Goal: Use online tool/utility: Utilize a website feature to perform a specific function

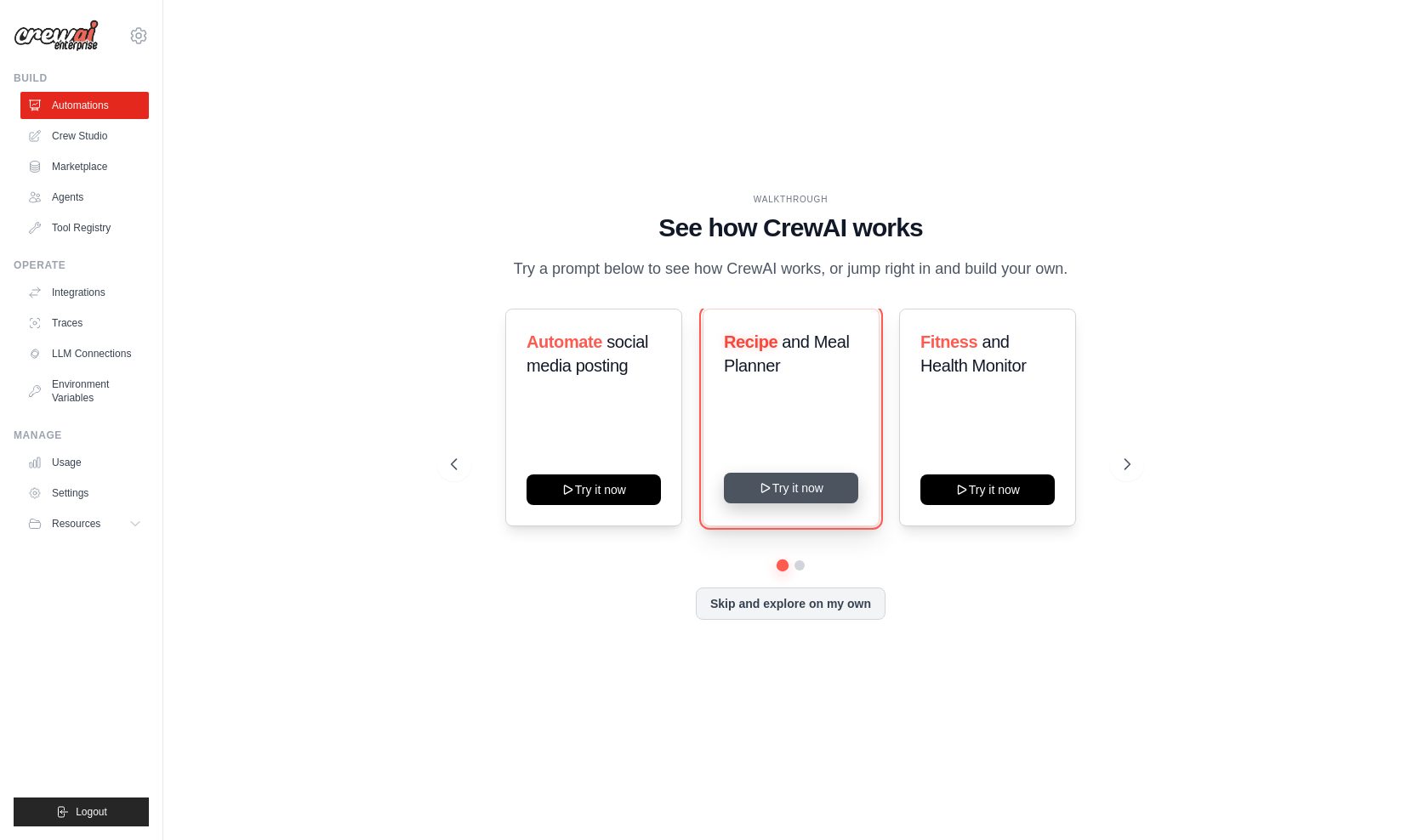
click at [793, 489] on button "Try it now" at bounding box center [791, 488] width 135 height 30
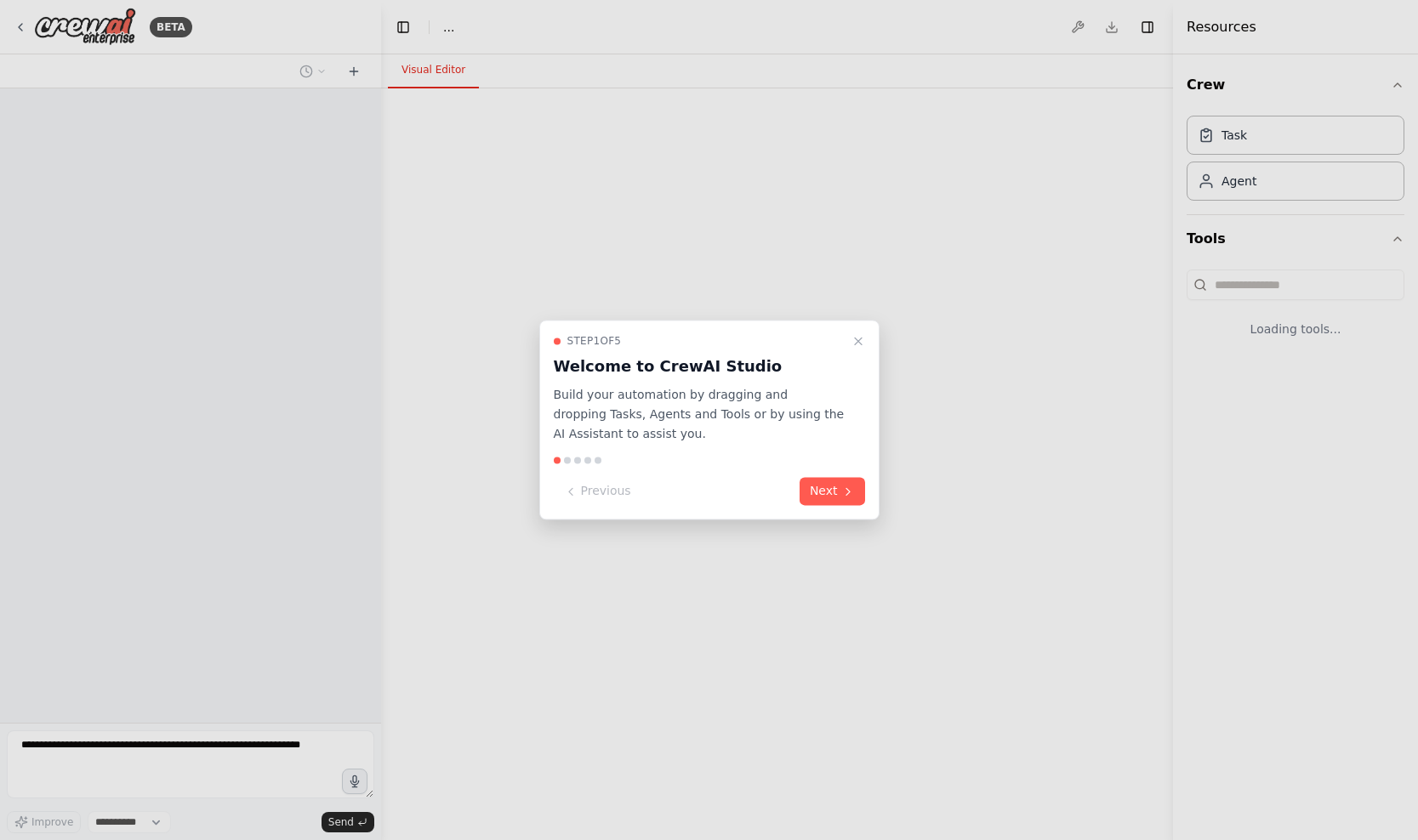
select select "****"
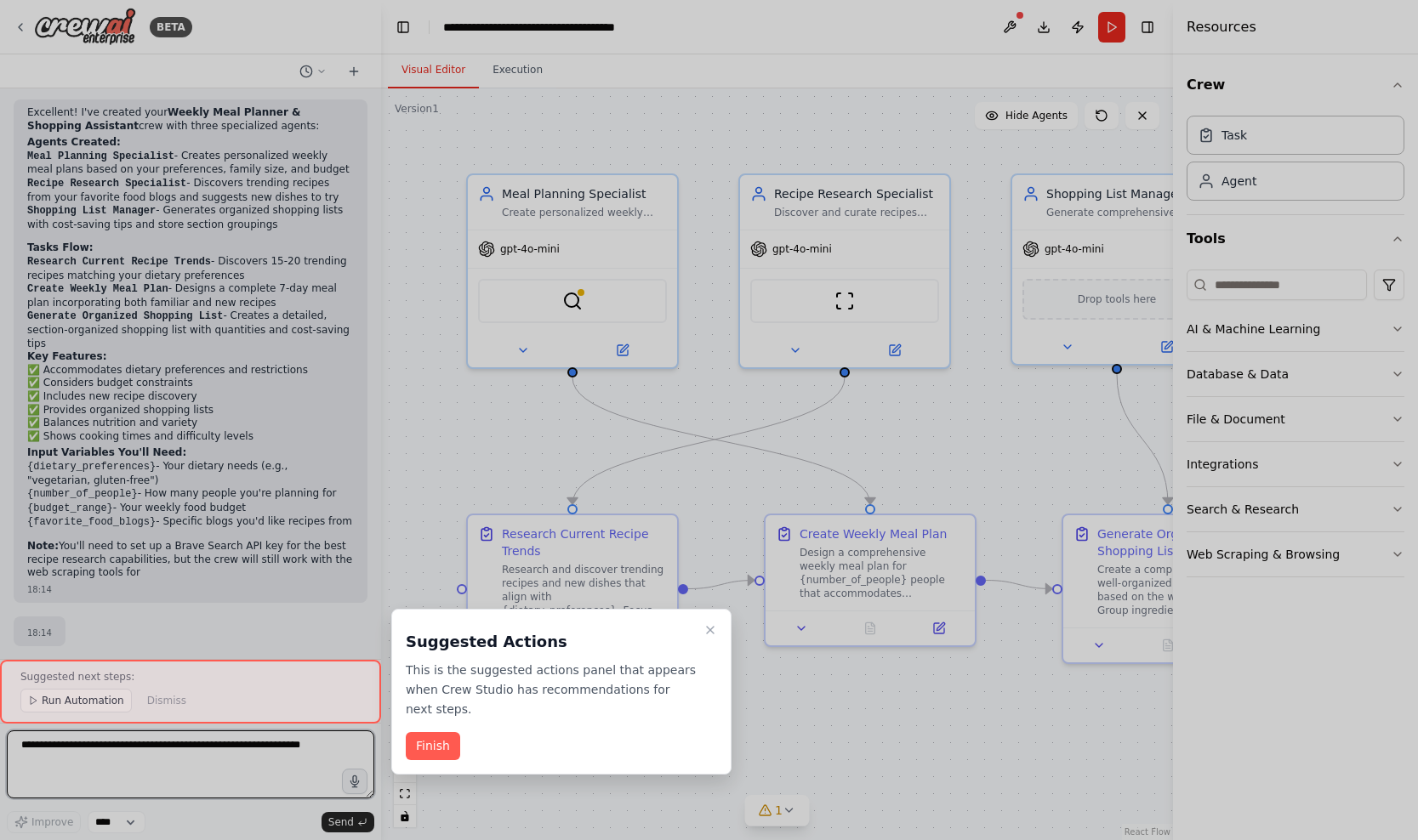
scroll to position [1083, 0]
click at [425, 750] on button "Finish" at bounding box center [432, 746] width 54 height 28
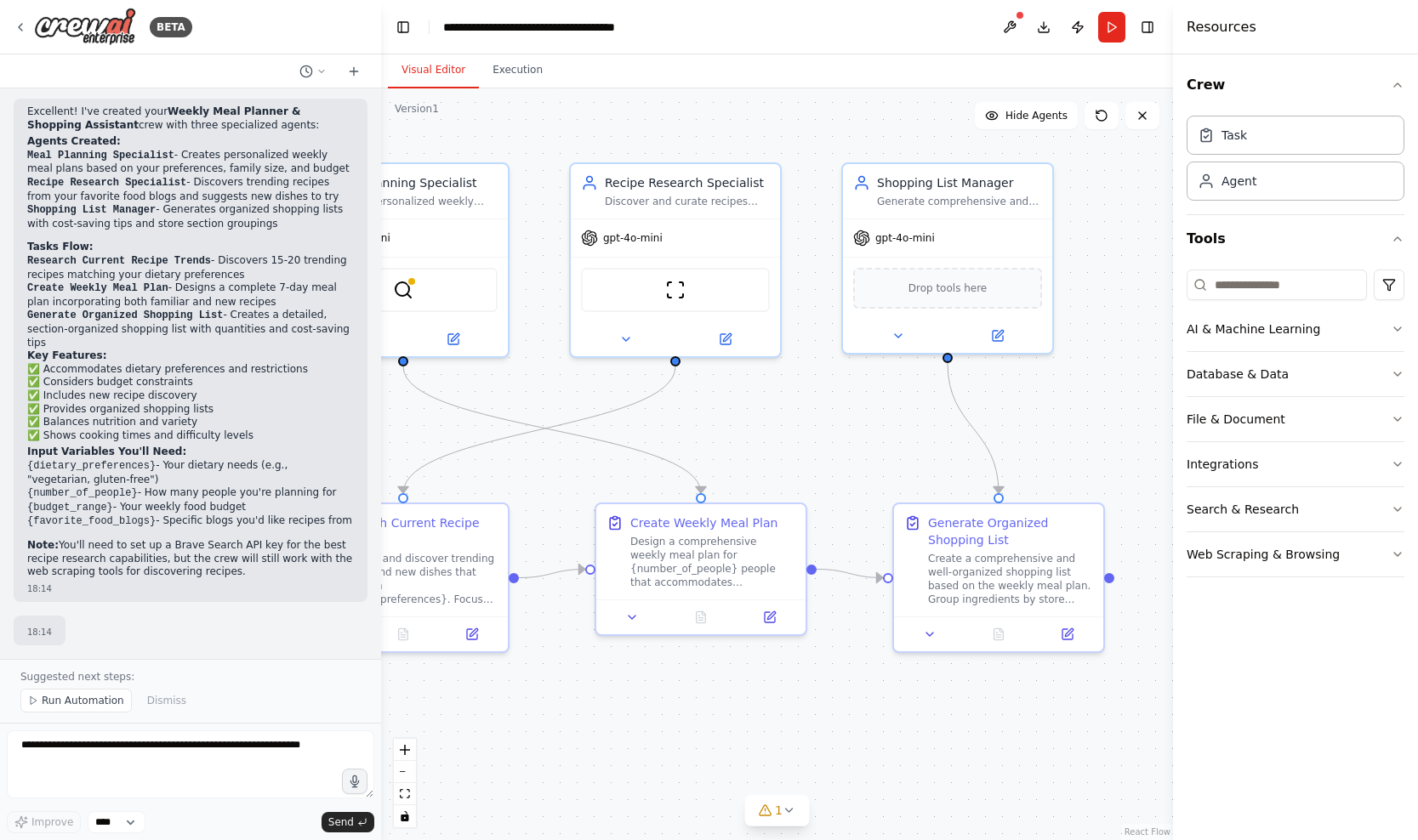
drag, startPoint x: 679, startPoint y: 733, endPoint x: 491, endPoint y: 722, distance: 188.3
click at [491, 722] on div ".deletable-edge-delete-btn { width: 20px; height: 20px; border: 0px solid #ffff…" at bounding box center [776, 464] width 792 height 751
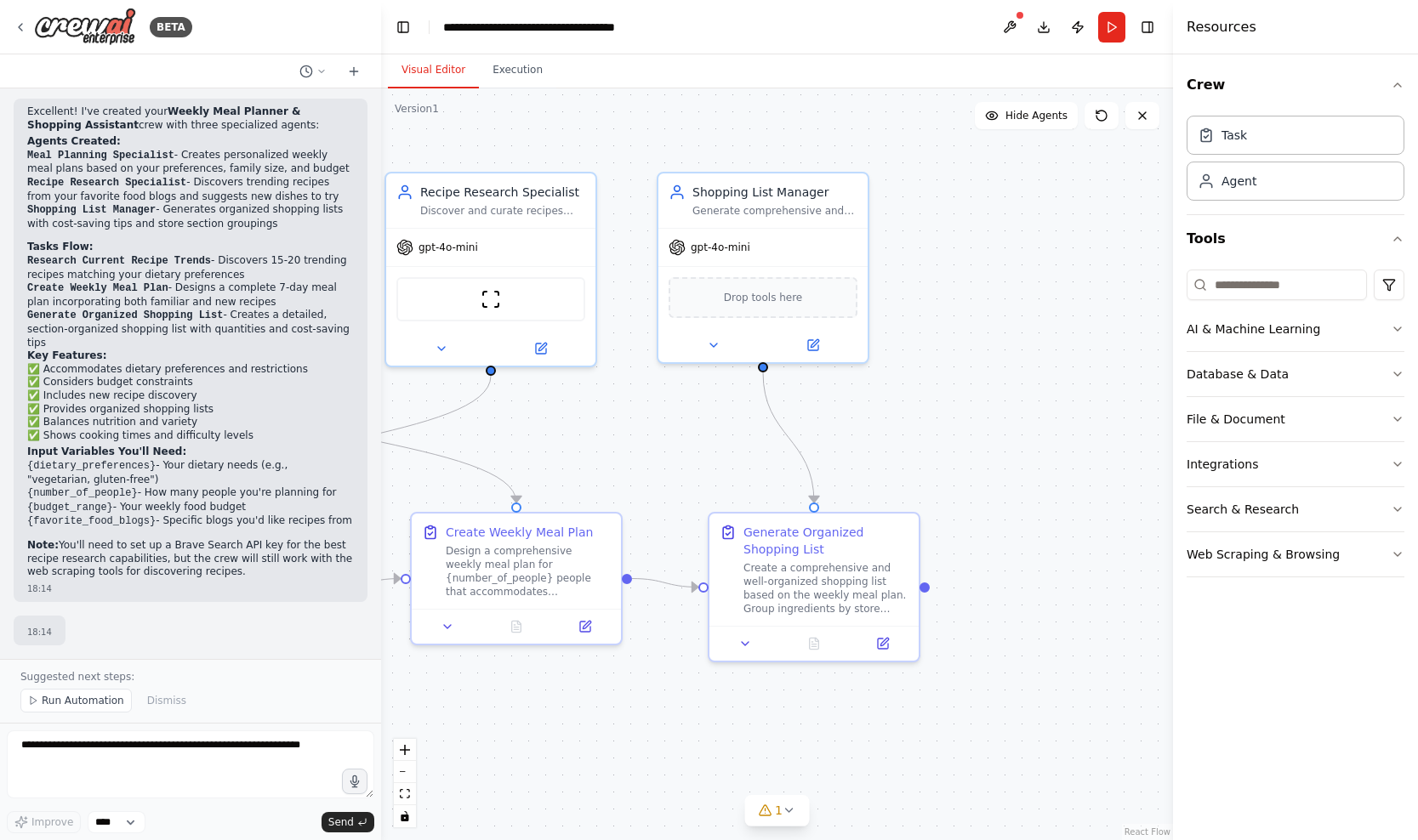
drag, startPoint x: 650, startPoint y: 678, endPoint x: 484, endPoint y: 687, distance: 166.2
click at [484, 687] on div ".deletable-edge-delete-btn { width: 20px; height: 20px; border: 0px solid #ffff…" at bounding box center [776, 464] width 792 height 751
click at [71, 703] on span "Run Automation" at bounding box center [82, 701] width 82 height 14
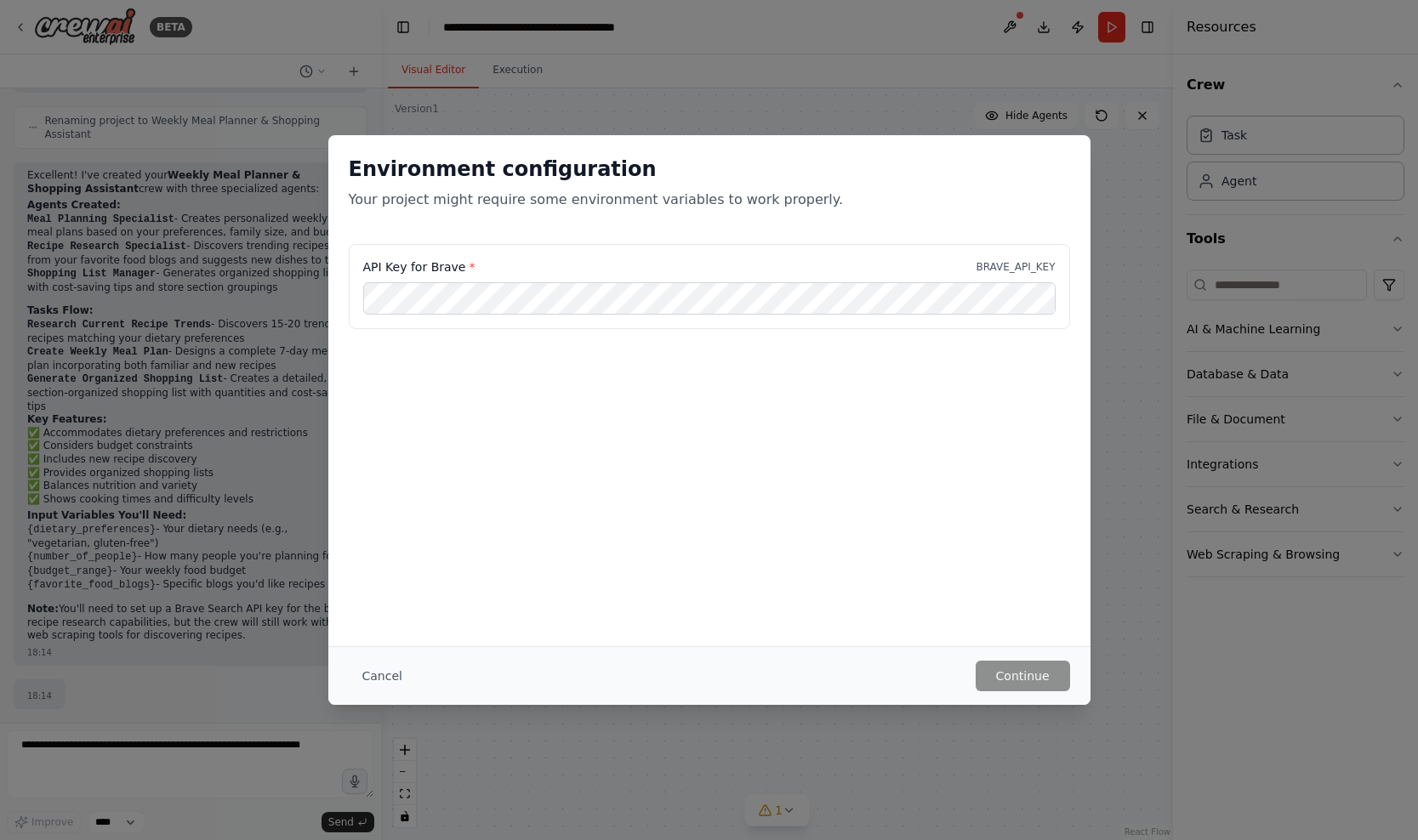
click at [363, 267] on label "API Key for Brave *" at bounding box center [419, 266] width 112 height 17
drag, startPoint x: 362, startPoint y: 267, endPoint x: 447, endPoint y: 268, distance: 85.0
click at [447, 268] on label "API Key for Brave *" at bounding box center [419, 266] width 112 height 17
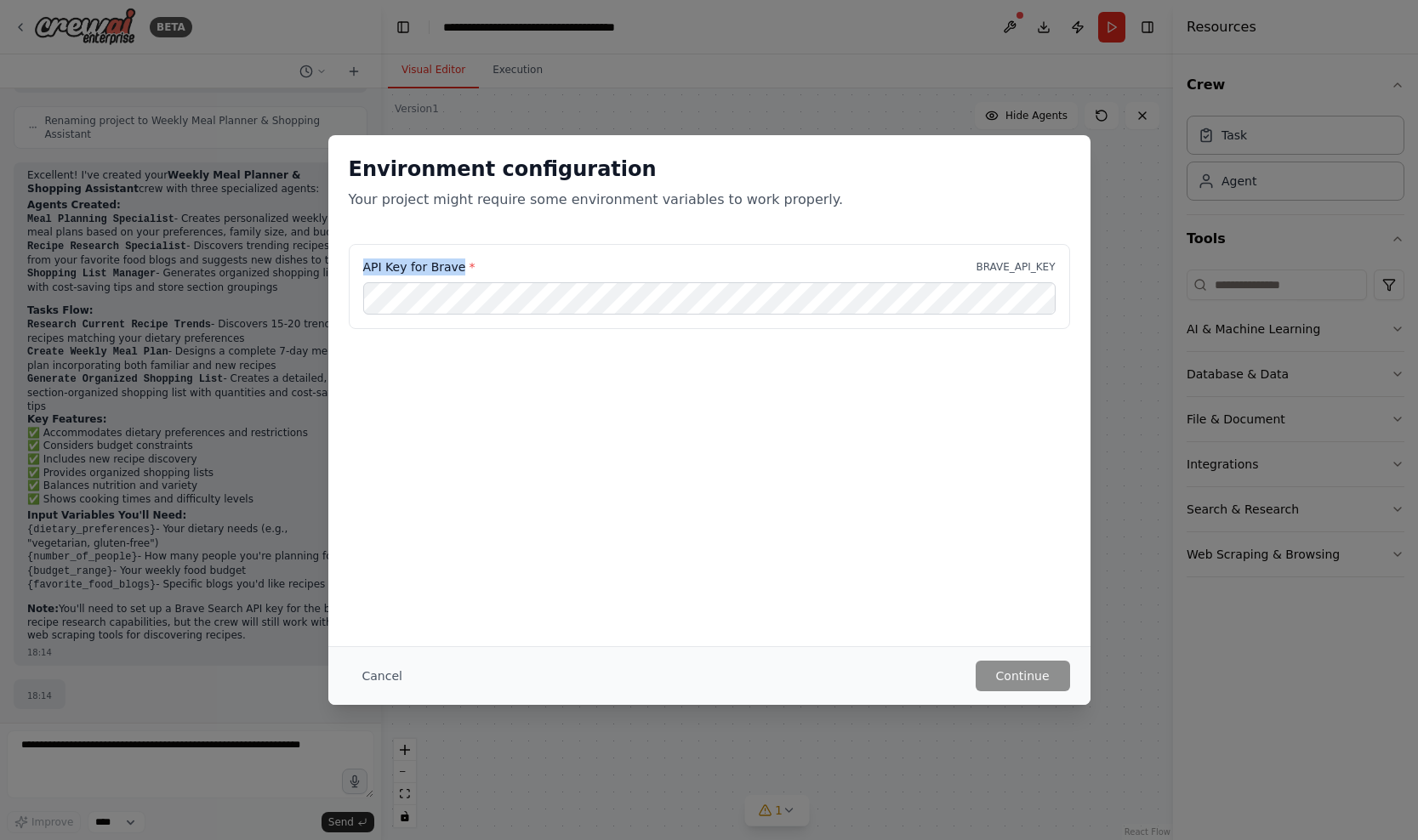
drag, startPoint x: 447, startPoint y: 268, endPoint x: 373, endPoint y: 268, distance: 74.0
click at [373, 268] on label "API Key for Brave *" at bounding box center [419, 266] width 112 height 17
copy label "API Key for Brave"
click at [386, 680] on button "Cancel" at bounding box center [382, 676] width 67 height 30
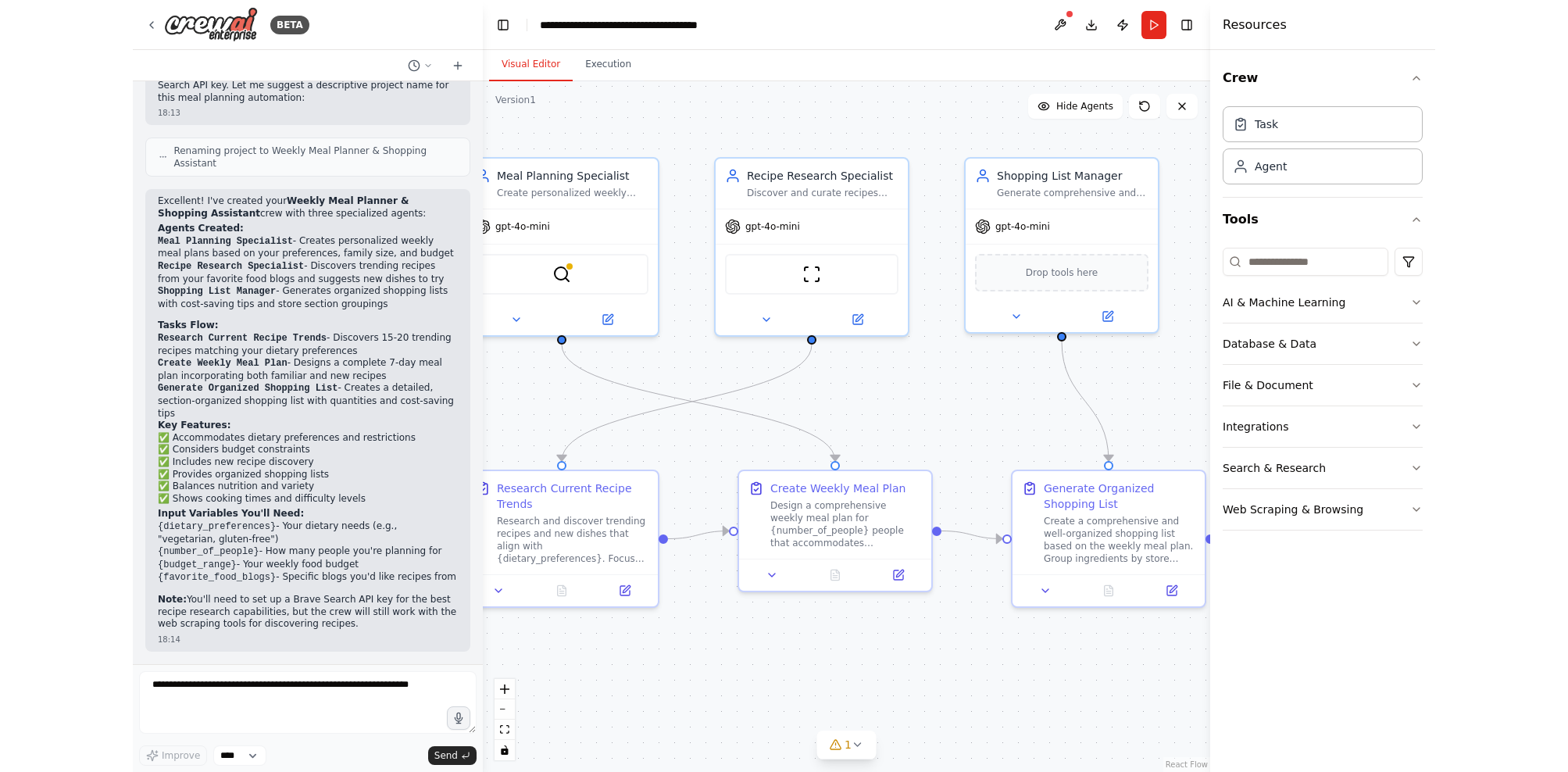
scroll to position [897, 0]
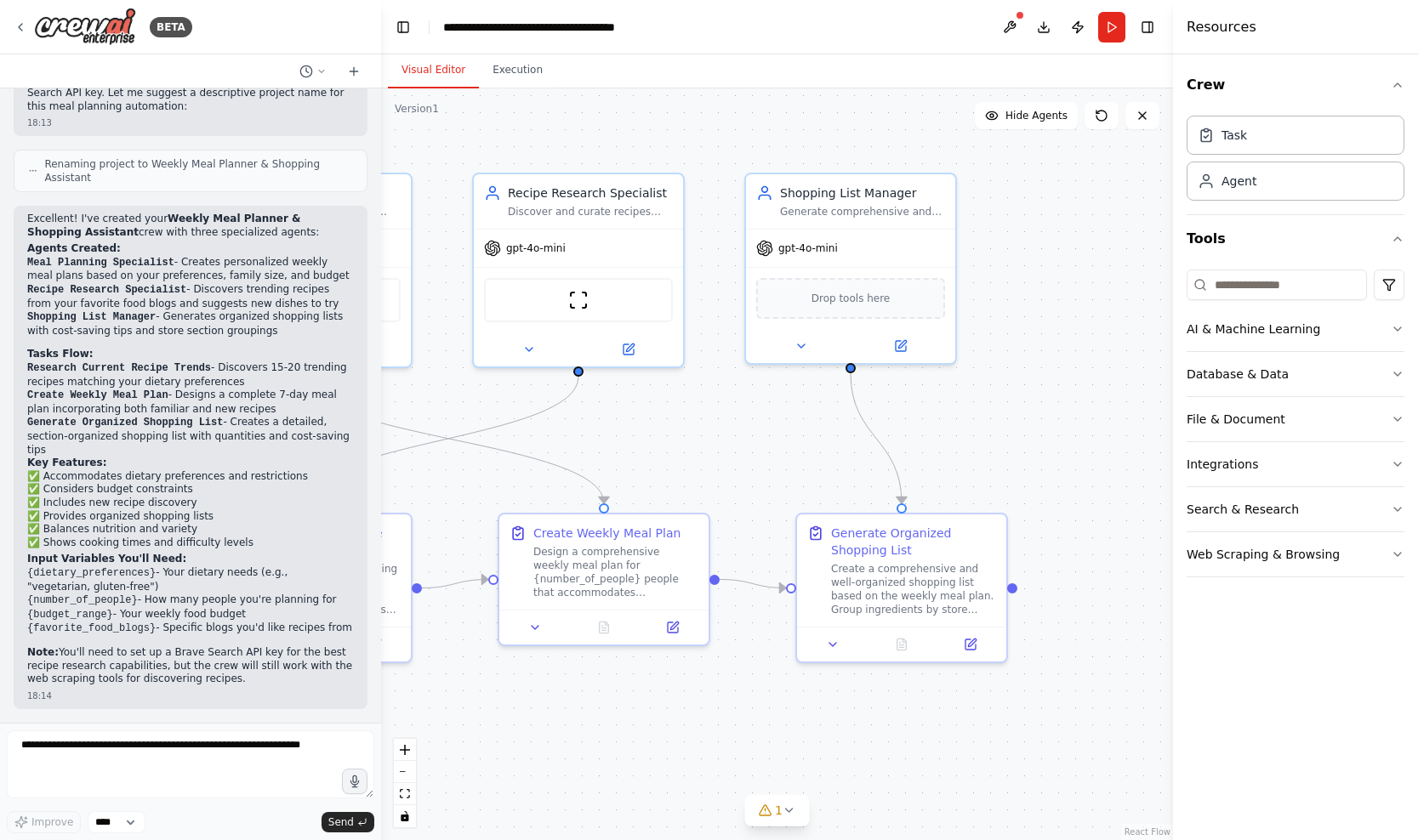
drag, startPoint x: 692, startPoint y: 463, endPoint x: 780, endPoint y: 464, distance: 88.0
click at [780, 464] on div ".deletable-edge-delete-btn { width: 20px; height: 20px; border: 0px solid #ffff…" at bounding box center [776, 464] width 792 height 751
click at [509, 72] on button "Execution" at bounding box center [517, 70] width 77 height 36
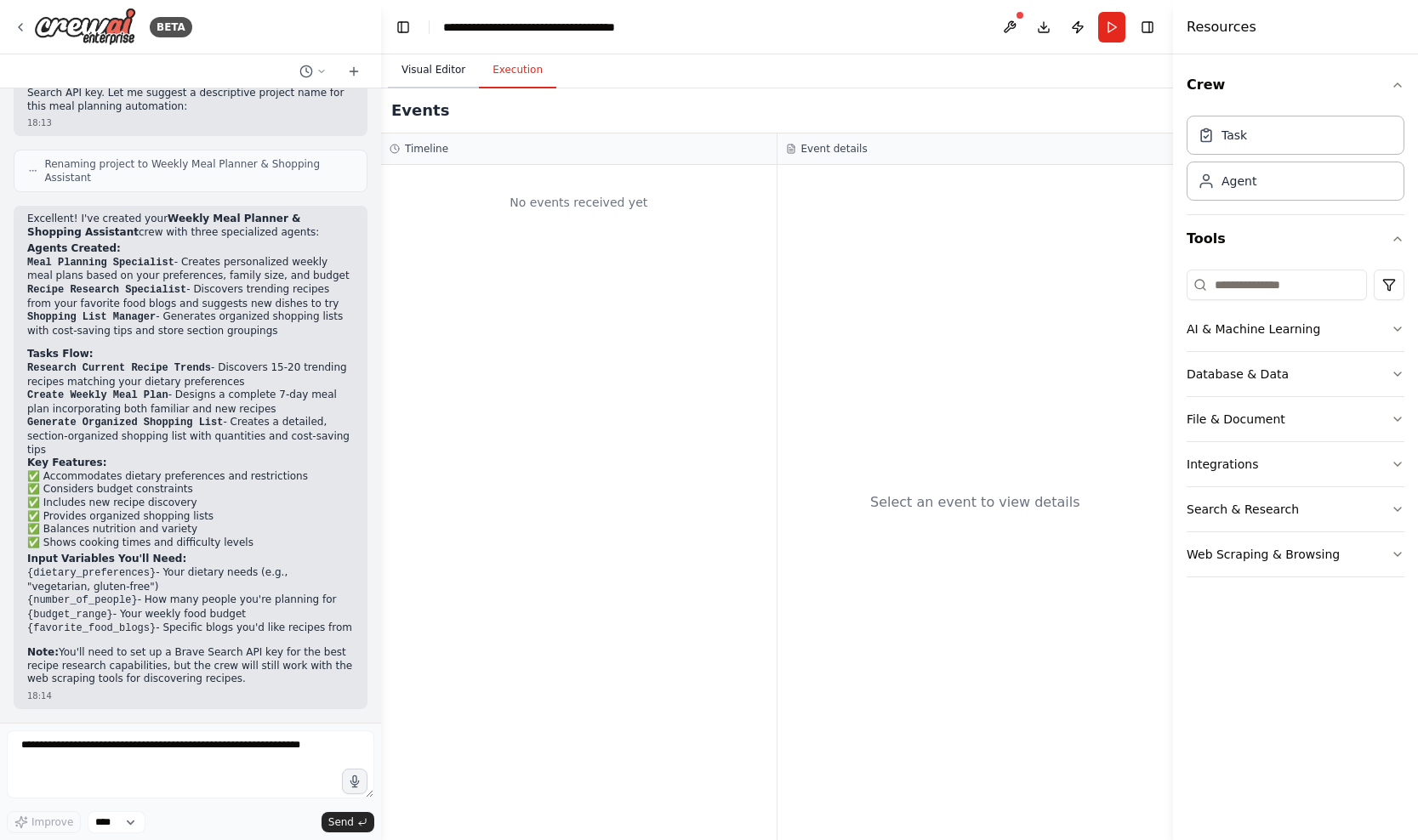
click at [446, 71] on button "Visual Editor" at bounding box center [433, 70] width 91 height 36
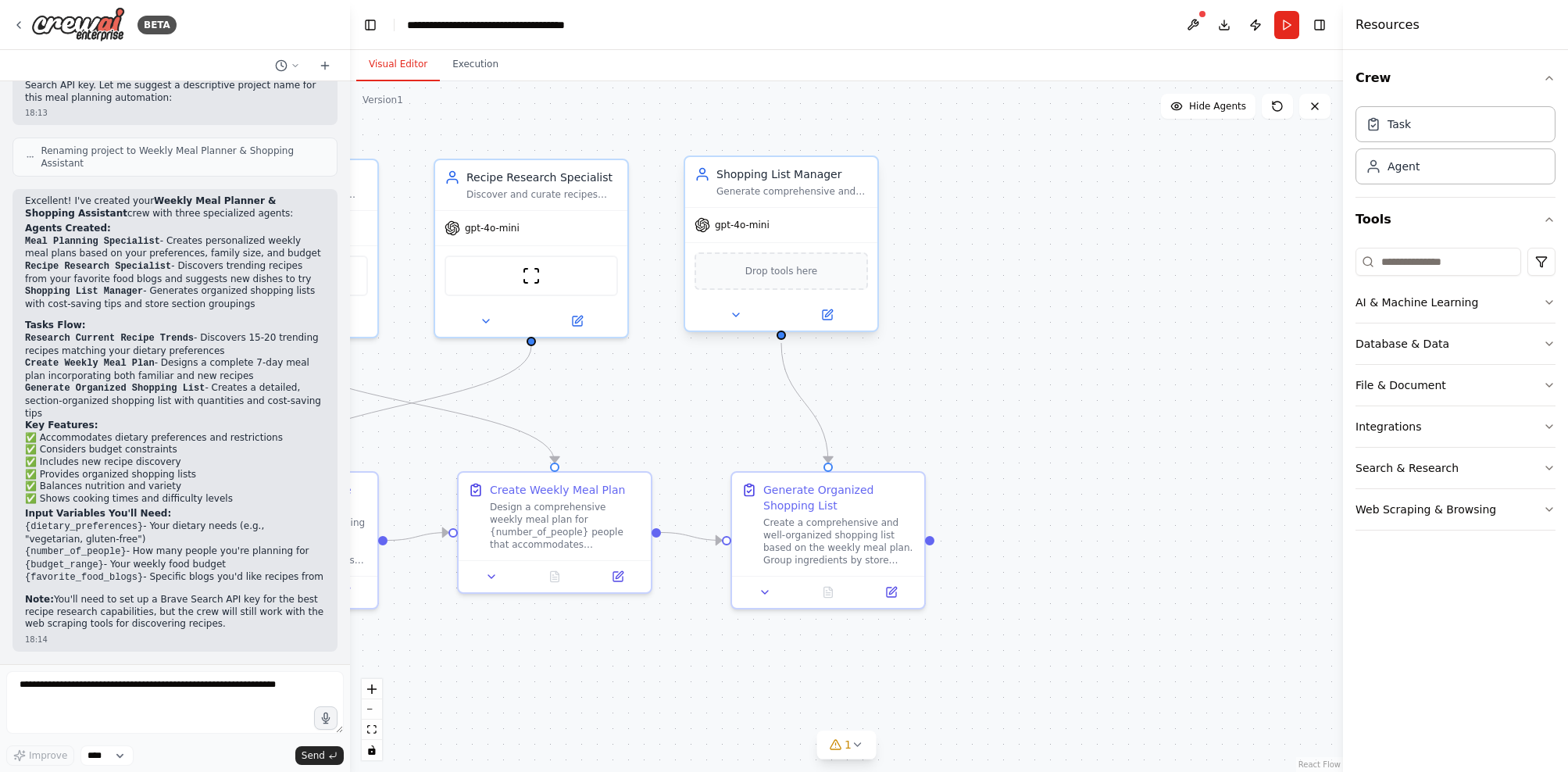
click at [785, 280] on div "Drop tools here" at bounding box center [781, 271] width 174 height 37
click at [785, 277] on span "Drop tools here" at bounding box center [782, 271] width 73 height 15
click at [830, 314] on icon at bounding box center [827, 314] width 9 height 9
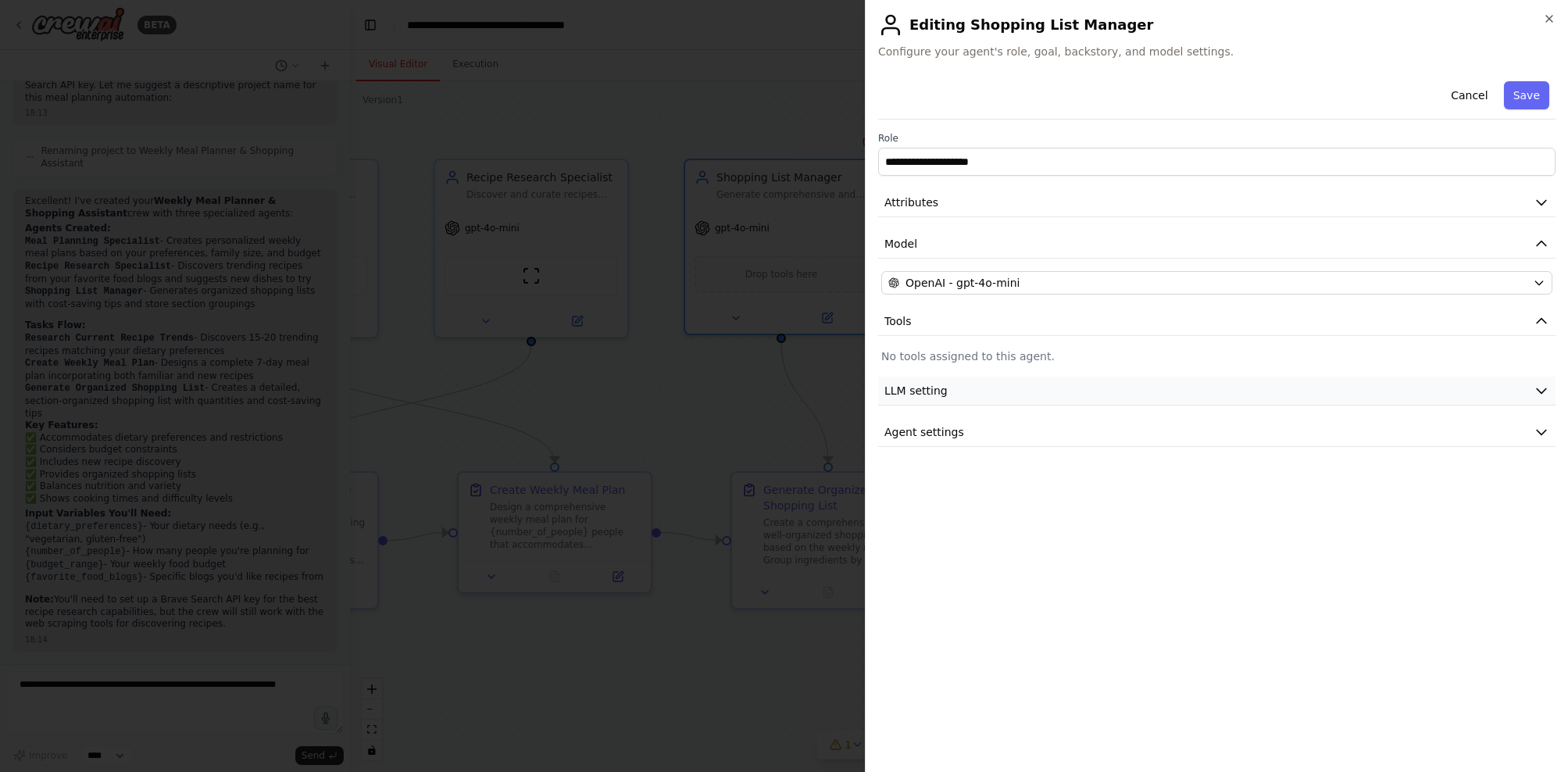
click at [956, 388] on button "LLM setting" at bounding box center [1217, 392] width 678 height 29
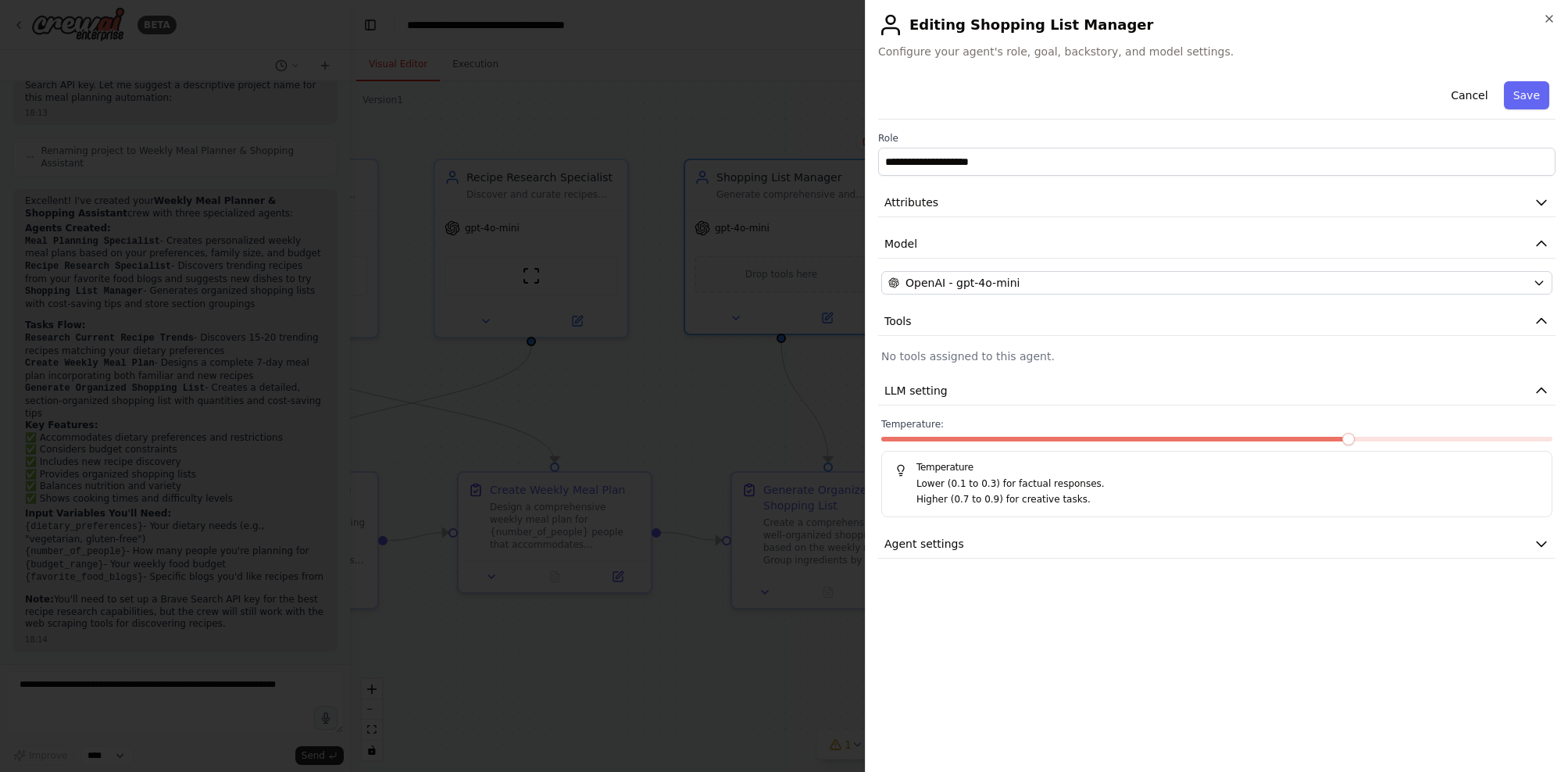
click at [978, 355] on p "No tools assigned to this agent." at bounding box center [1216, 356] width 671 height 15
click at [1302, 18] on icon "button" at bounding box center [1549, 19] width 13 height 13
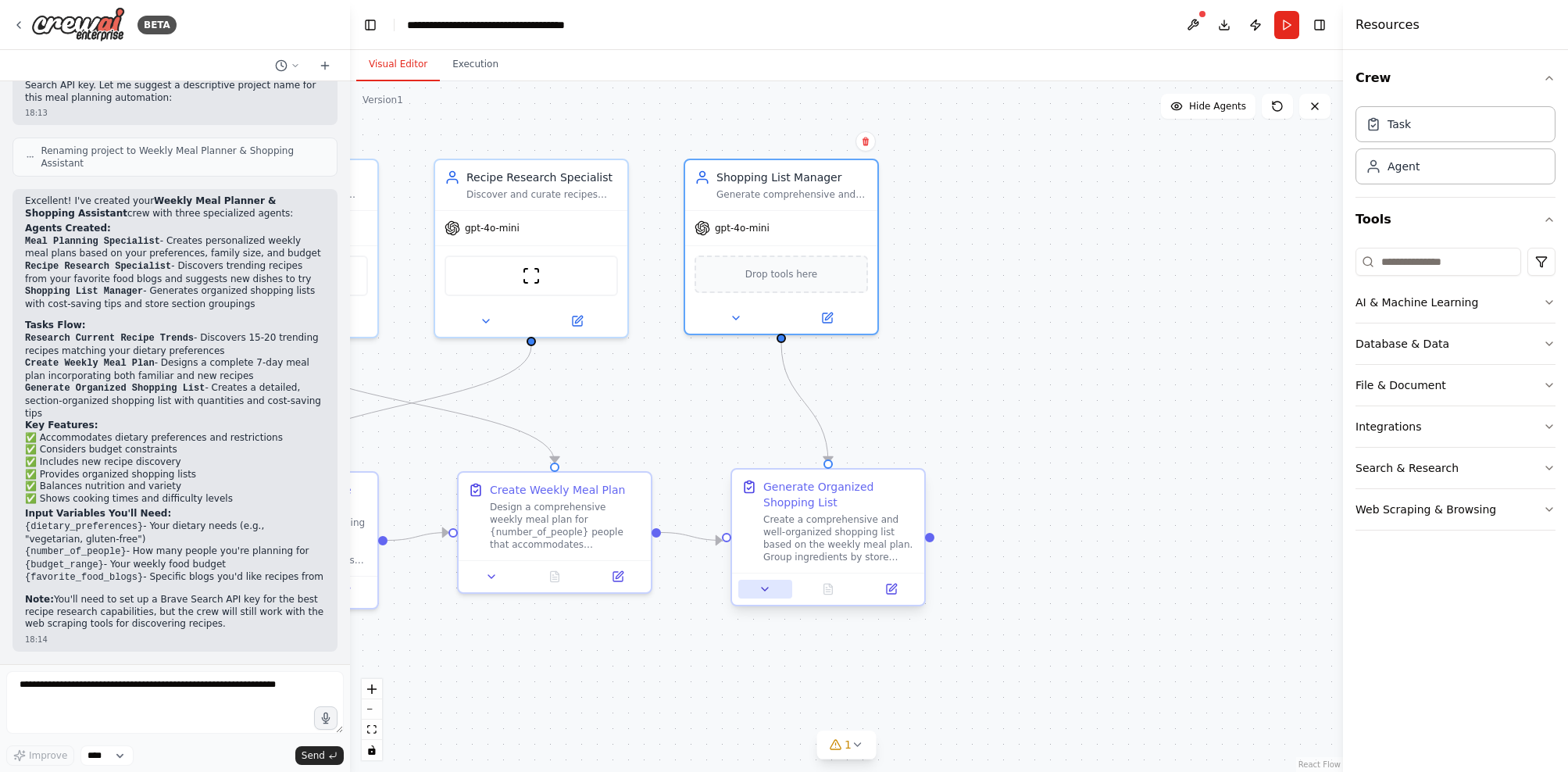
click at [767, 596] on button at bounding box center [766, 589] width 54 height 19
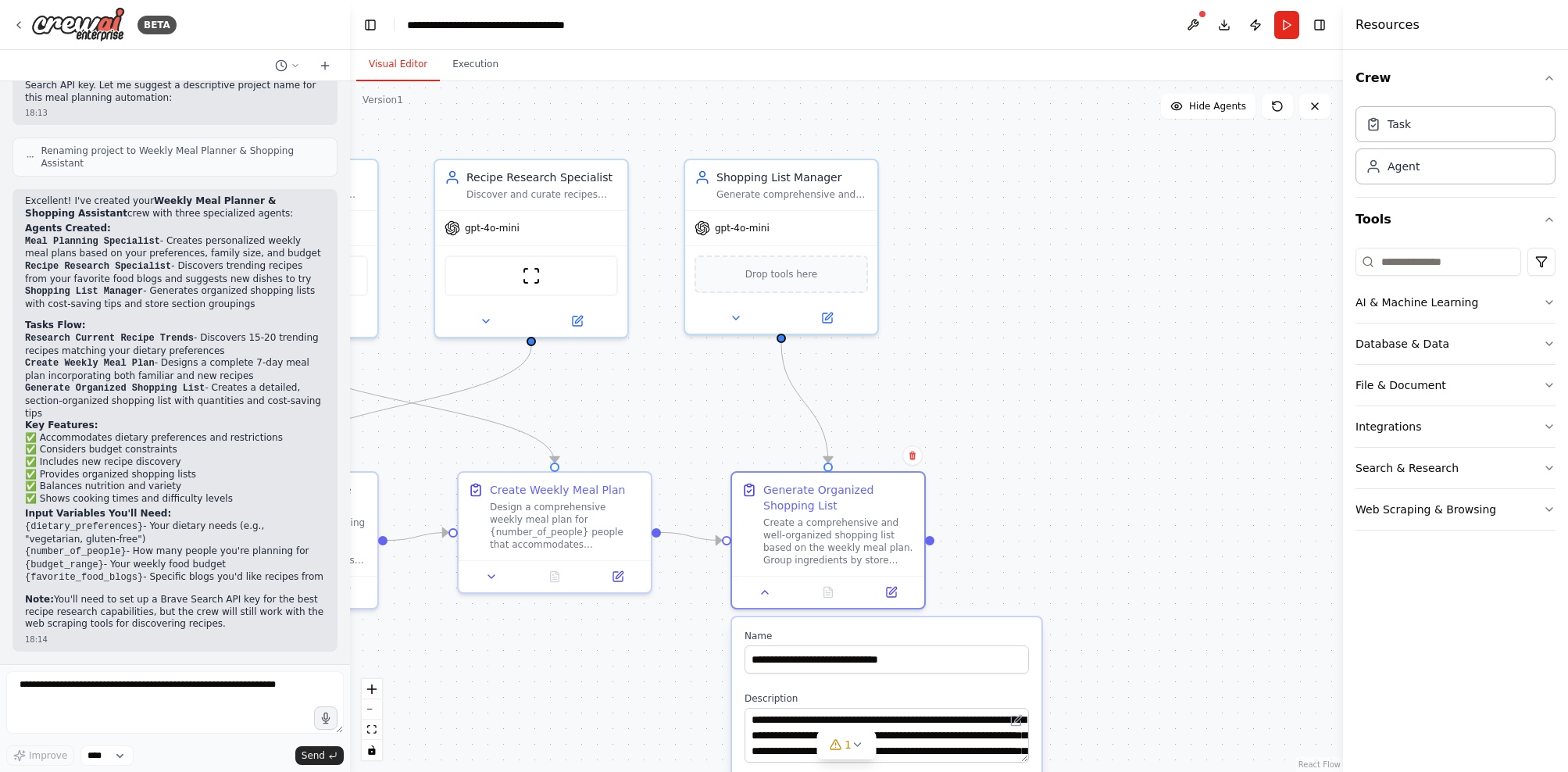
click at [939, 538] on div ".deletable-edge-delete-btn { width: 20px; height: 20px; border: 0px solid #ffff…" at bounding box center [846, 426] width 993 height 691
click at [829, 527] on div "Create a comprehensive and well-organized shopping list based on the weekly mea…" at bounding box center [839, 538] width 152 height 50
click at [891, 593] on icon at bounding box center [891, 589] width 9 height 9
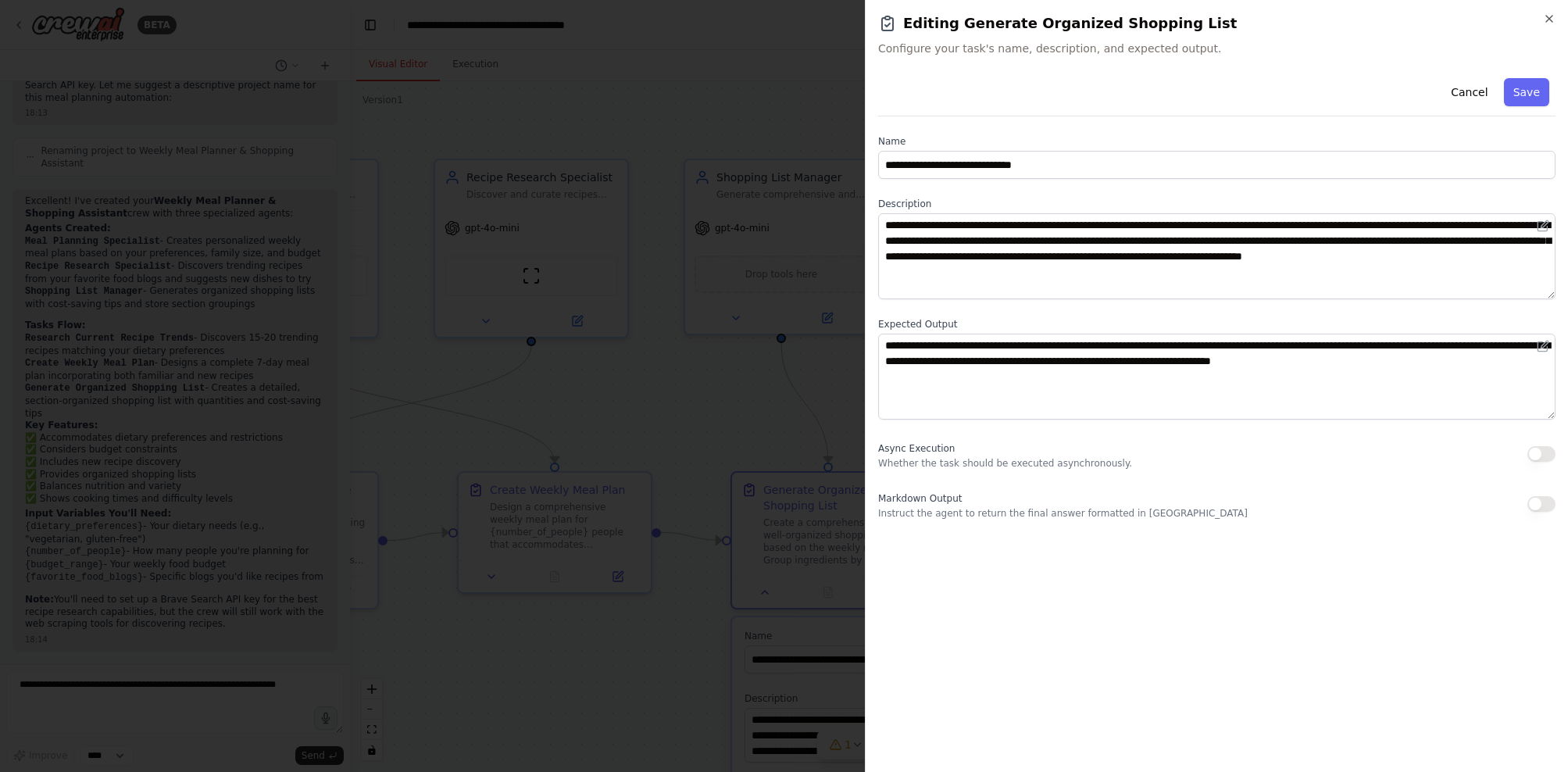
click at [701, 377] on div at bounding box center [784, 386] width 1568 height 772
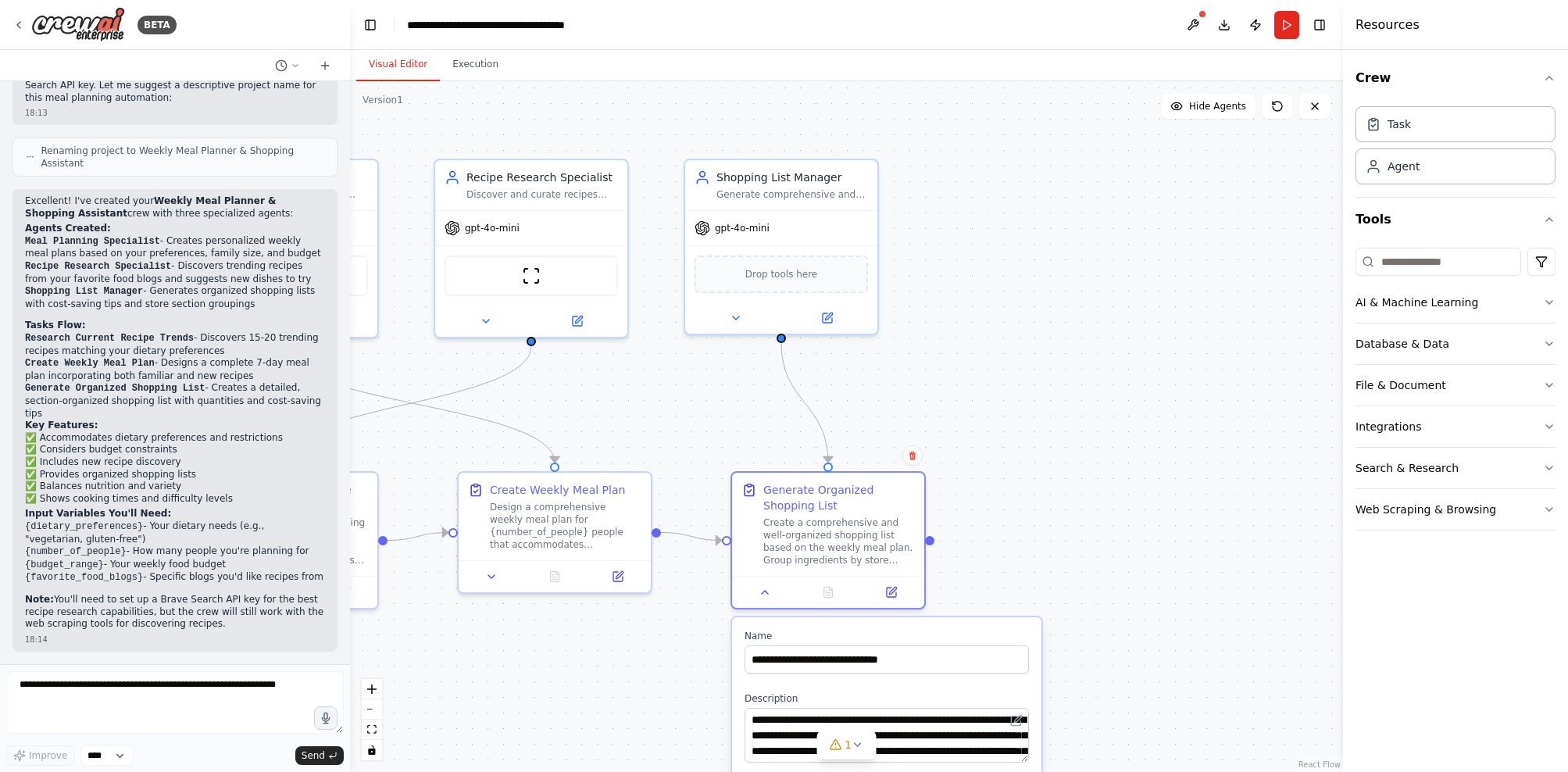
click at [1036, 421] on div ".deletable-edge-delete-btn { width: 20px; height: 20px; border: 0px solid #ffff…" at bounding box center [846, 426] width 993 height 691
click at [1005, 474] on div ".deletable-edge-delete-btn { width: 20px; height: 20px; border: 0px solid #ffff…" at bounding box center [846, 426] width 993 height 691
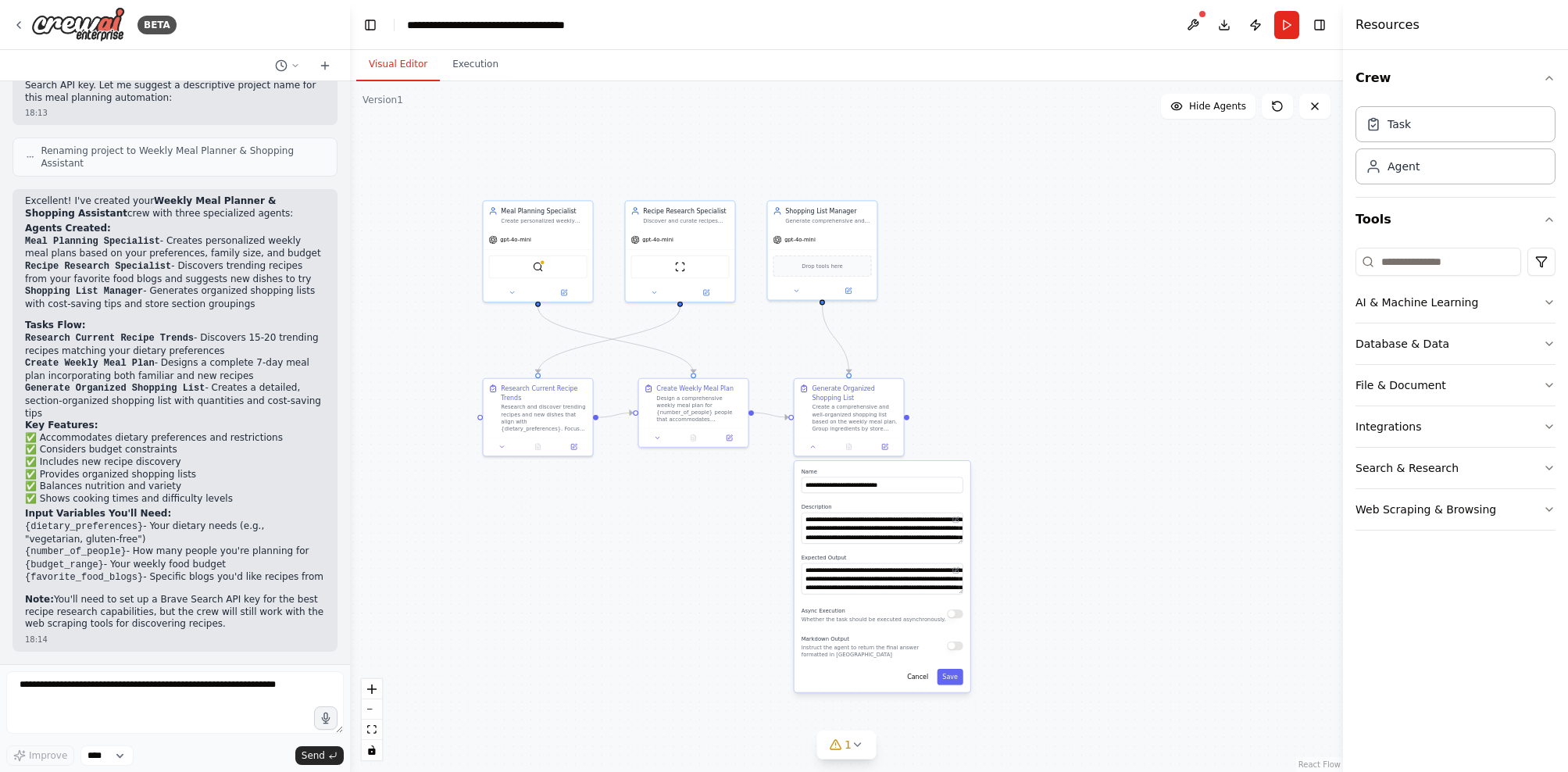
drag, startPoint x: 779, startPoint y: 675, endPoint x: 767, endPoint y: 453, distance: 222.3
click at [767, 453] on div ".deletable-edge-delete-btn { width: 20px; height: 20px; border: 0px solid #ffff…" at bounding box center [846, 426] width 993 height 691
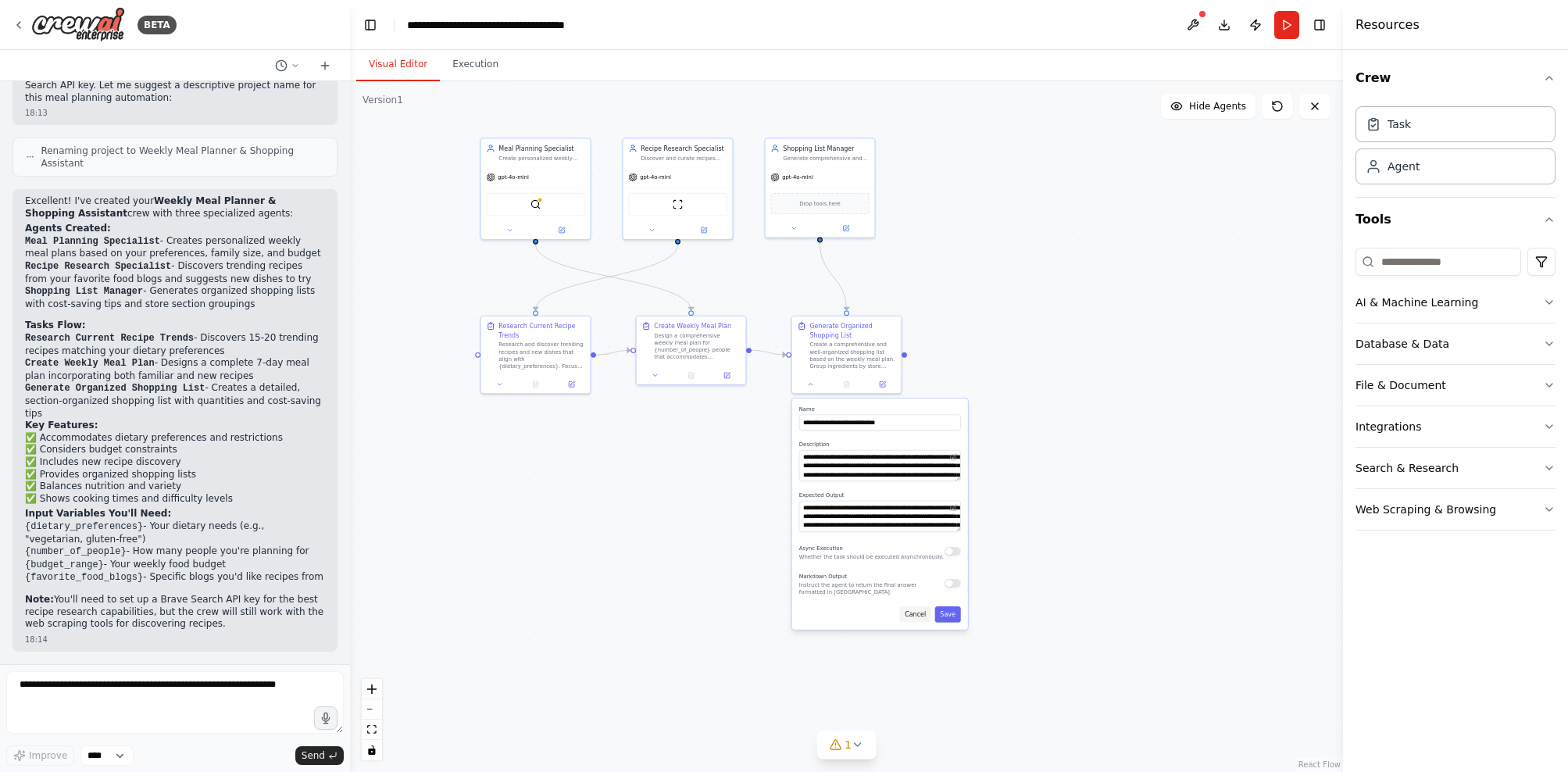
click at [920, 619] on button "Cancel" at bounding box center [916, 614] width 32 height 15
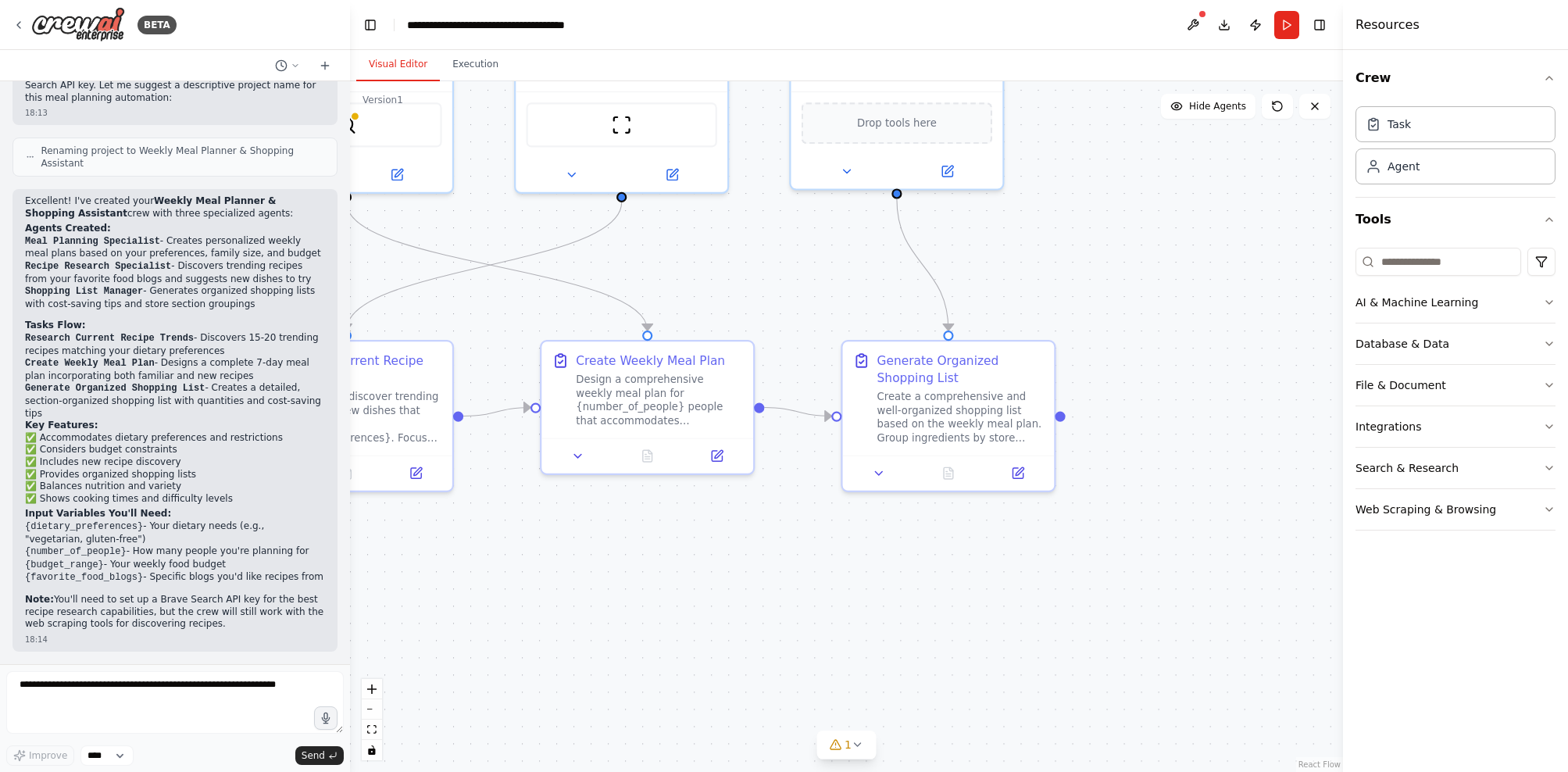
drag, startPoint x: 795, startPoint y: 404, endPoint x: 852, endPoint y: 652, distance: 254.5
click at [852, 652] on div ".deletable-edge-delete-btn { width: 20px; height: 20px; border: 0px solid #ffff…" at bounding box center [846, 426] width 993 height 691
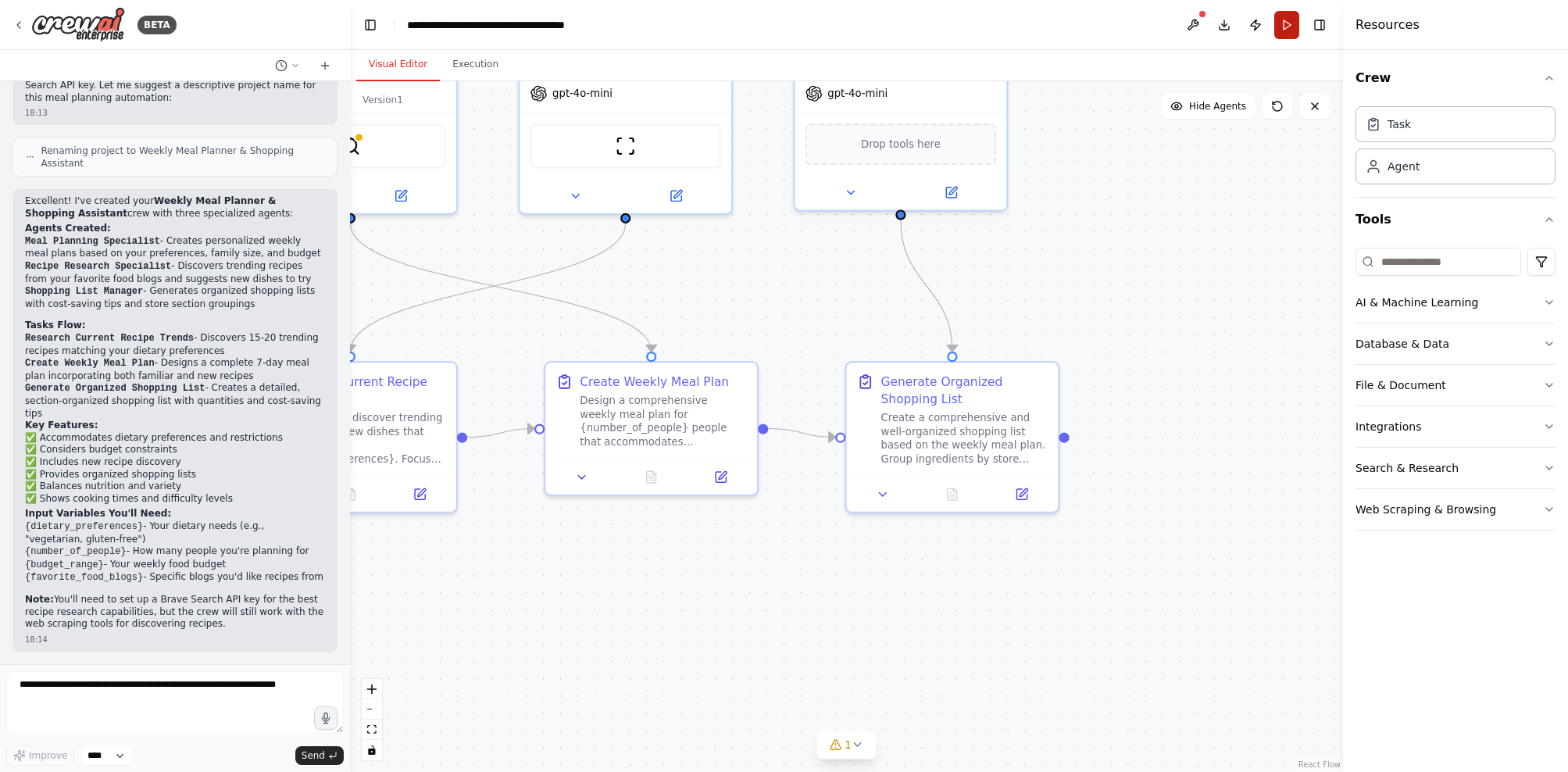
click at [1283, 24] on button "Run" at bounding box center [1287, 25] width 25 height 28
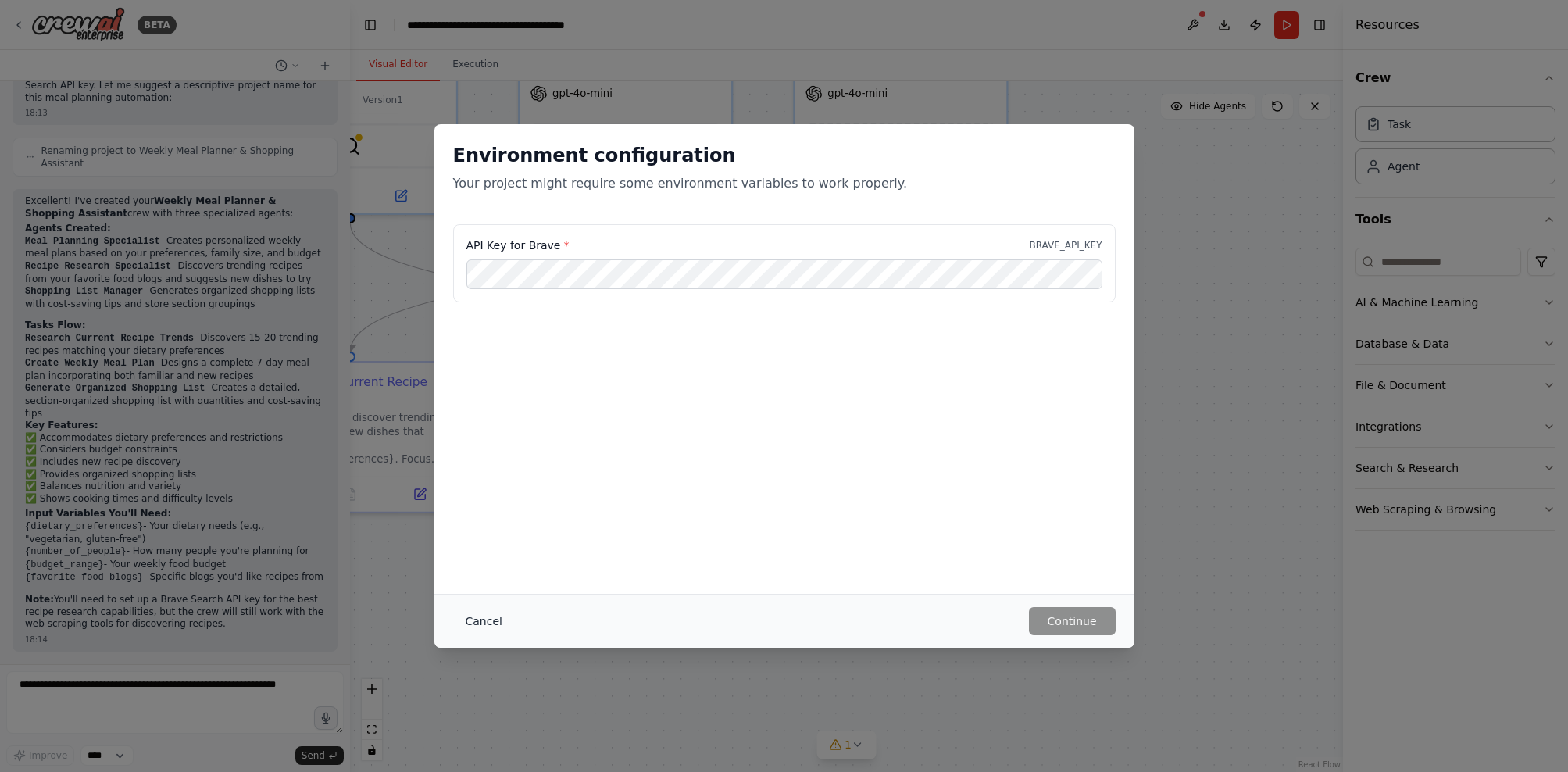
click at [478, 629] on button "Cancel" at bounding box center [484, 621] width 62 height 28
